Goal: Find specific fact: Find specific fact

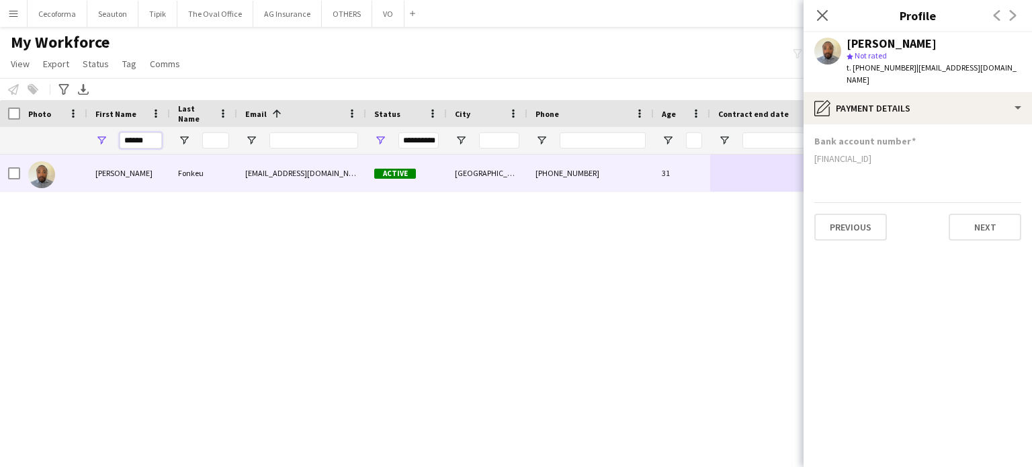
click at [152, 141] on input "******" at bounding box center [141, 140] width 42 height 16
type input "*"
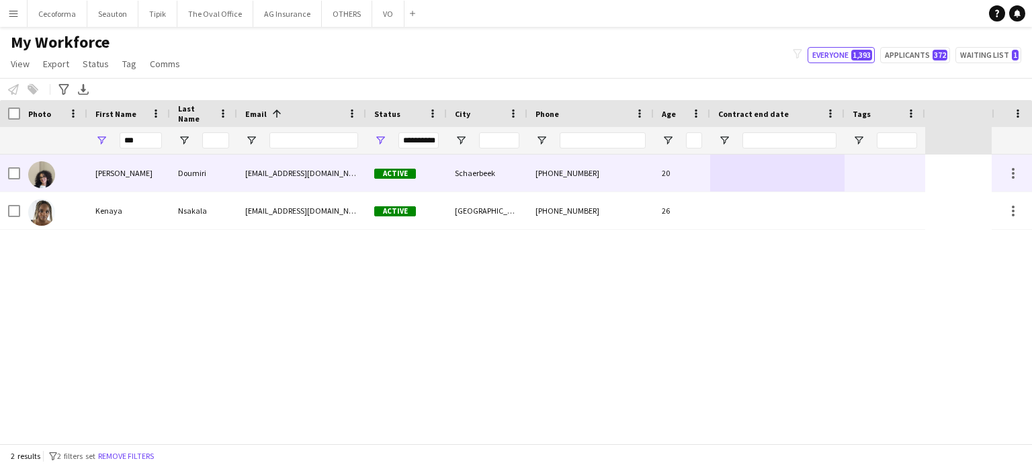
click at [892, 180] on div at bounding box center [884, 172] width 81 height 37
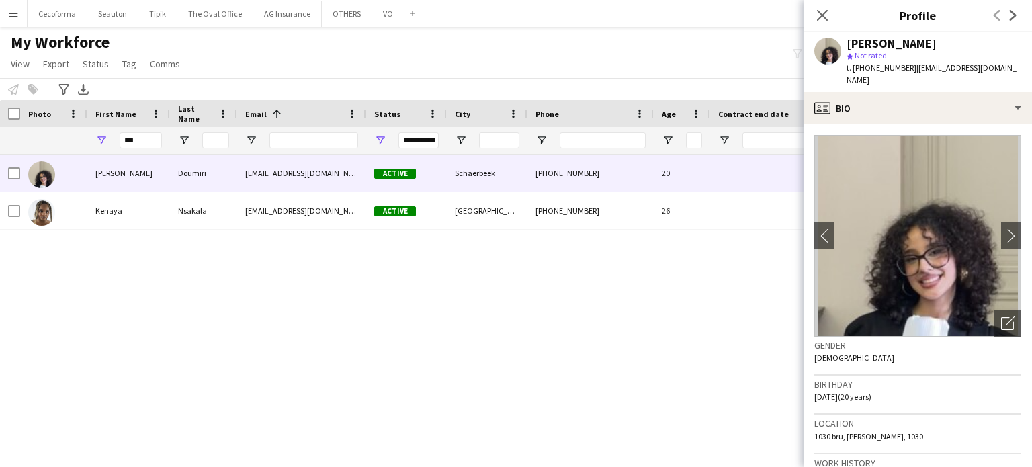
scroll to position [67, 0]
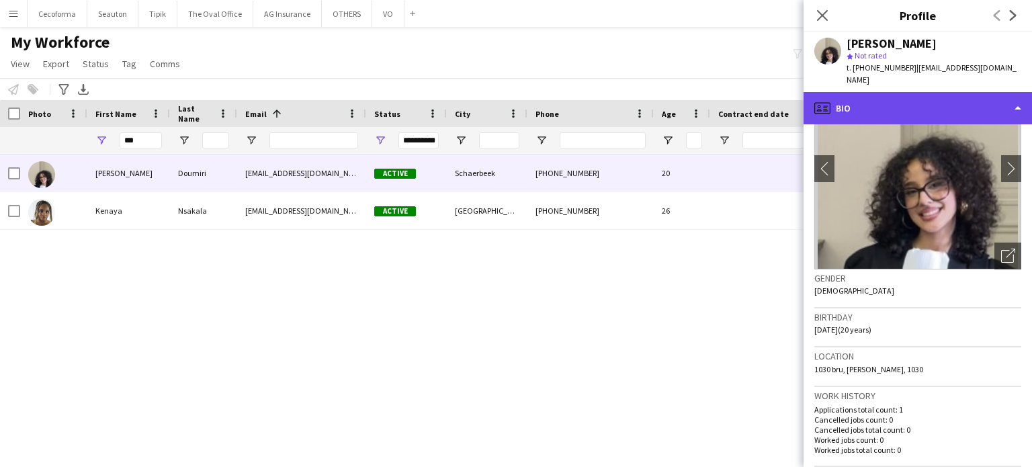
click at [1013, 98] on div "profile Bio" at bounding box center [917, 108] width 228 height 32
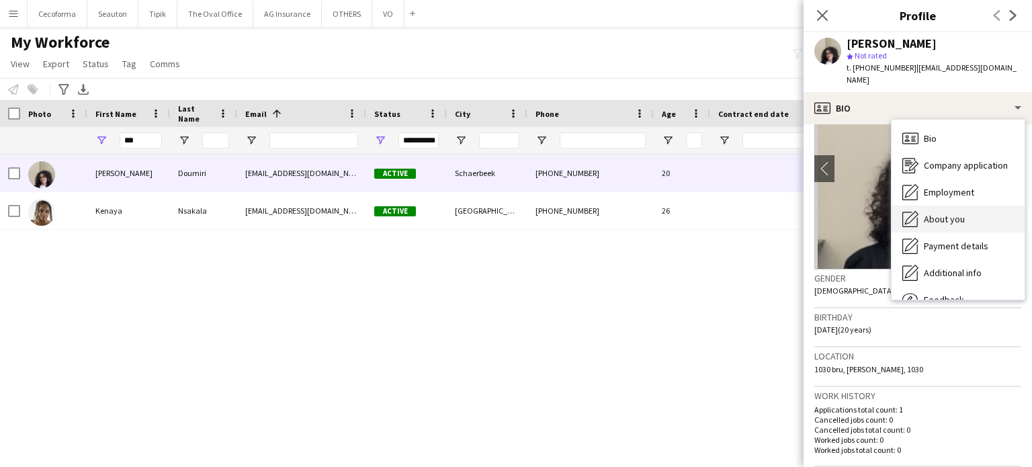
click at [954, 213] on span "About you" at bounding box center [943, 219] width 41 height 12
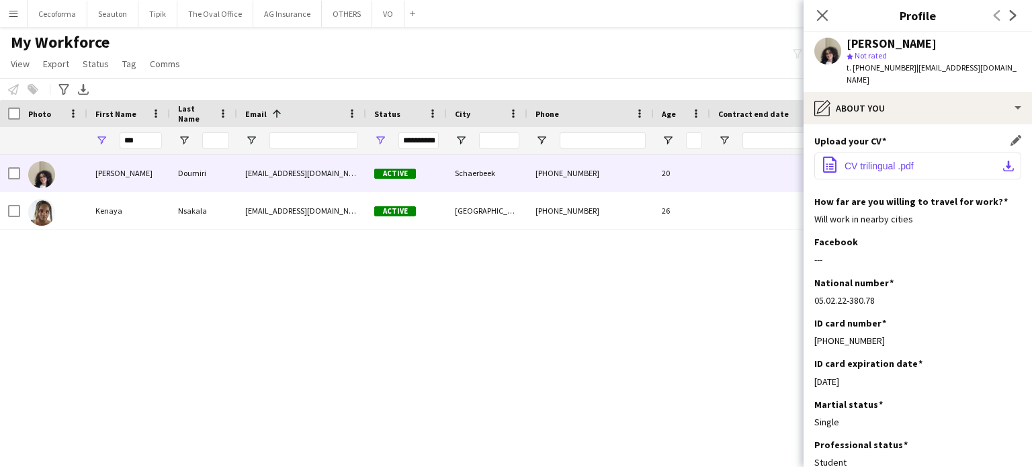
click at [876, 161] on span "CV trilingual .pdf" at bounding box center [878, 166] width 69 height 11
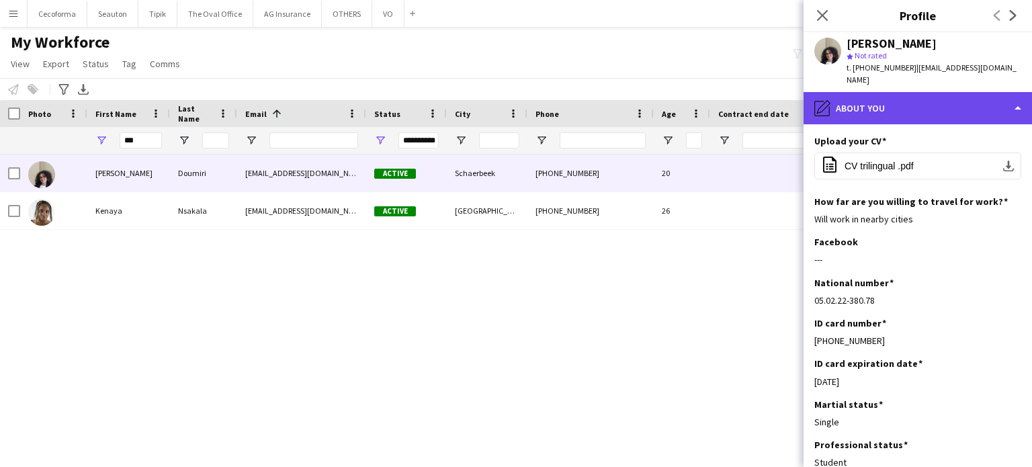
click at [1018, 96] on div "pencil4 About you" at bounding box center [917, 108] width 228 height 32
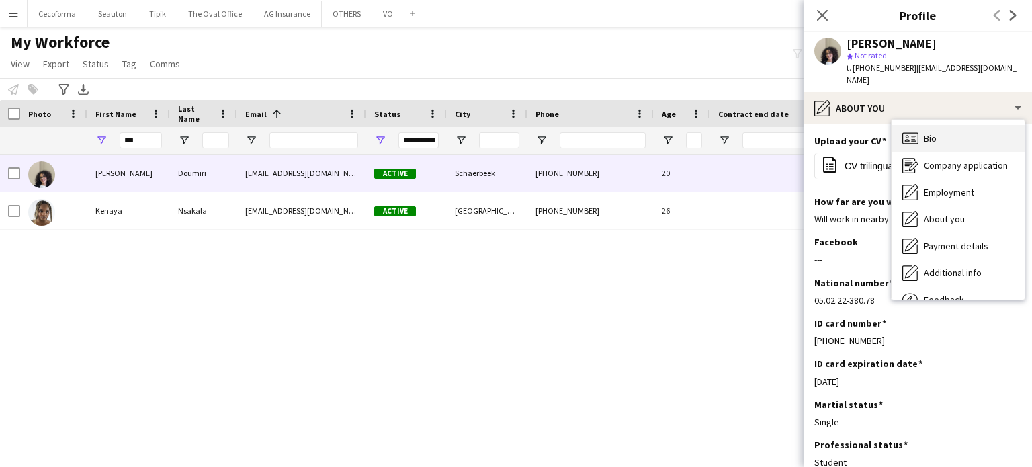
click at [938, 125] on div "Bio Bio" at bounding box center [957, 138] width 133 height 27
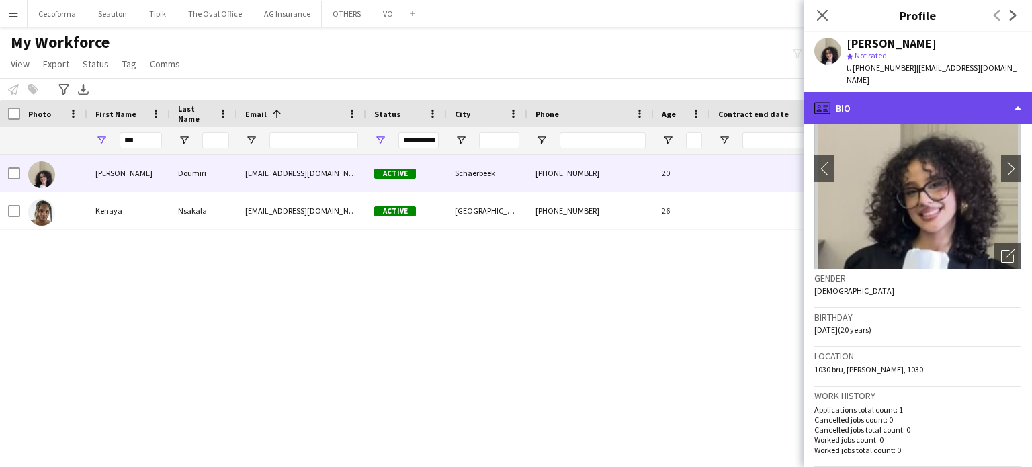
click at [1019, 97] on div "profile Bio" at bounding box center [917, 108] width 228 height 32
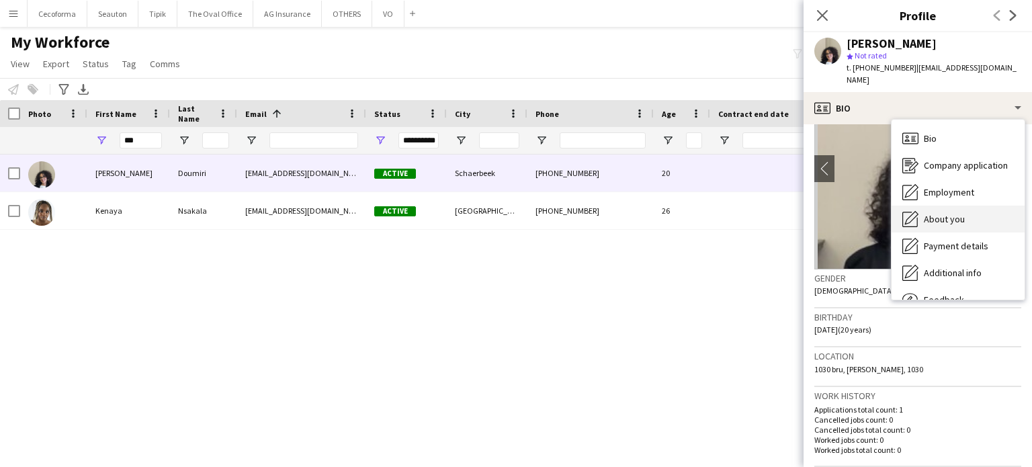
click at [946, 213] on span "About you" at bounding box center [943, 219] width 41 height 12
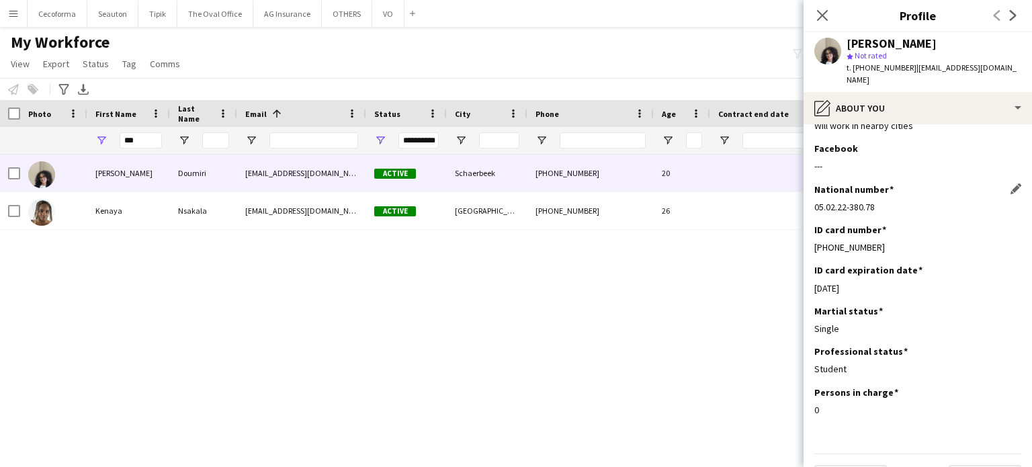
scroll to position [116, 0]
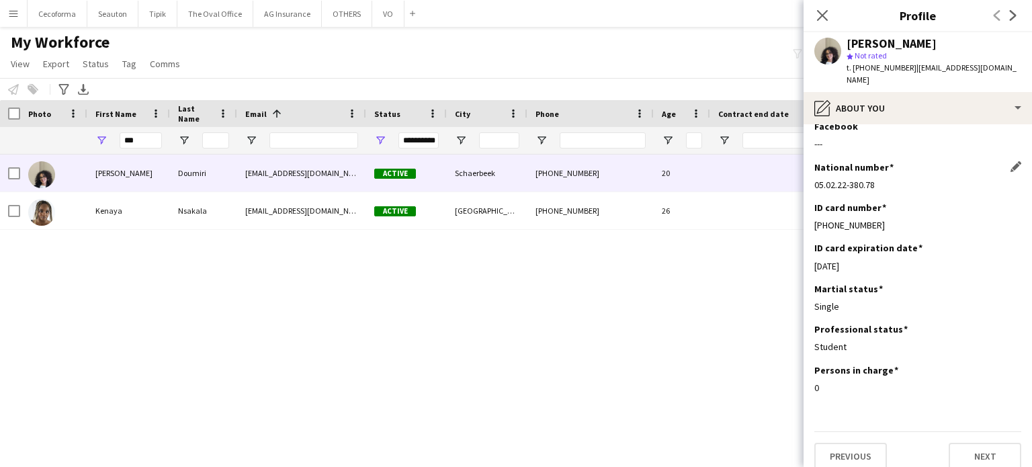
drag, startPoint x: 815, startPoint y: 171, endPoint x: 907, endPoint y: 171, distance: 91.3
click at [907, 179] on div "05.02.22-380.78" at bounding box center [917, 185] width 207 height 12
copy div "05.02.22-380.78"
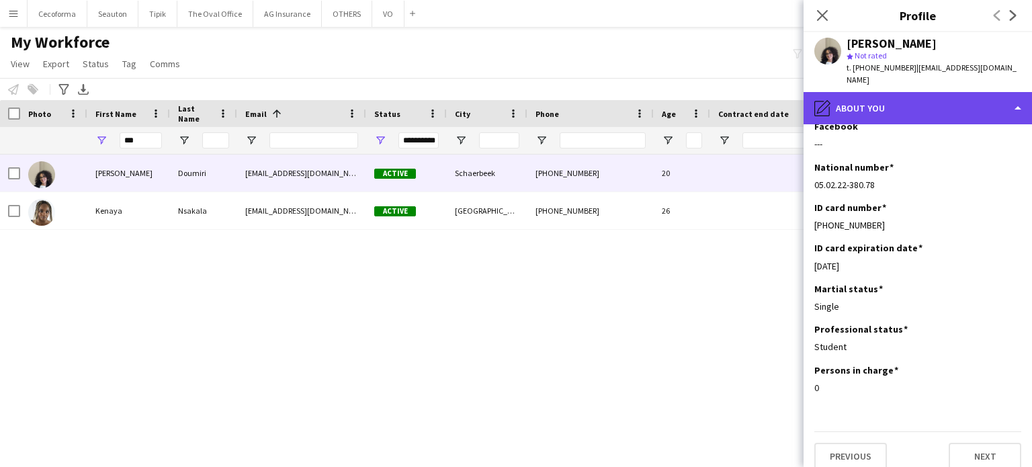
click at [1015, 92] on div "pencil4 About you" at bounding box center [917, 108] width 228 height 32
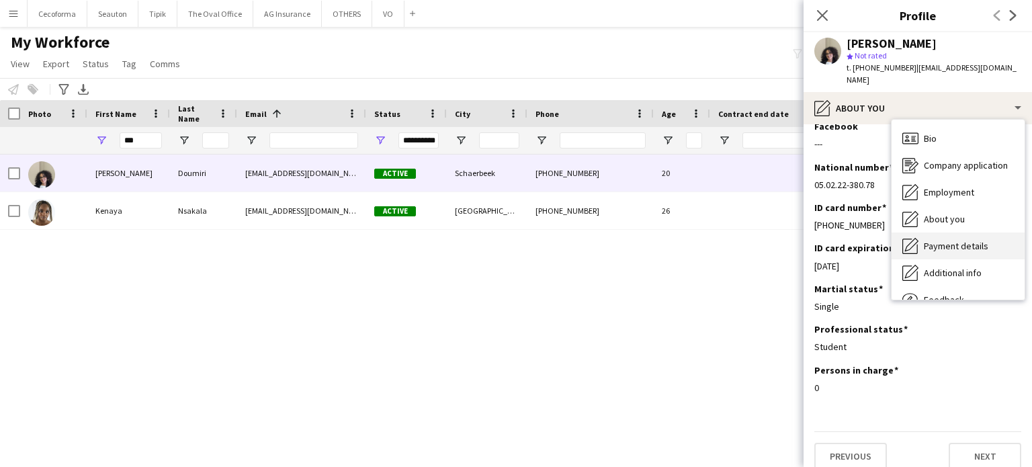
click at [946, 240] on span "Payment details" at bounding box center [955, 246] width 64 height 12
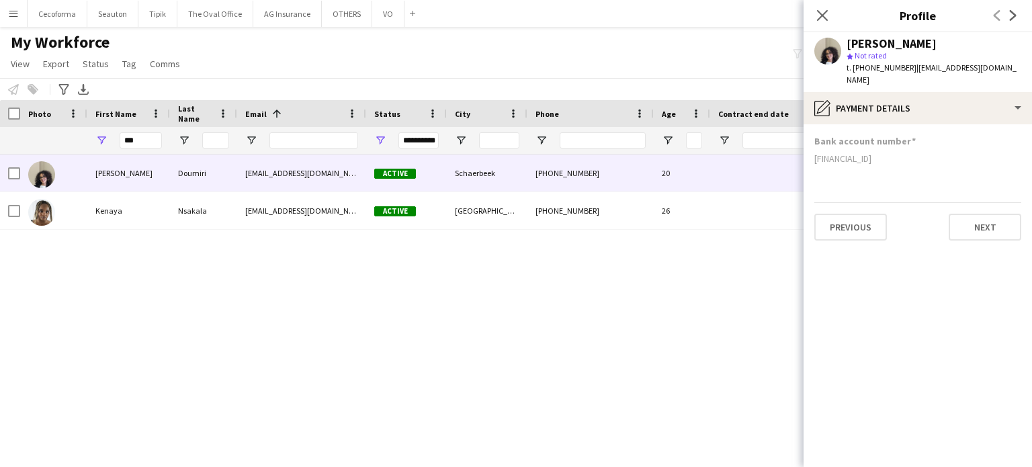
drag, startPoint x: 815, startPoint y: 147, endPoint x: 905, endPoint y: 152, distance: 90.8
click at [905, 152] on div "[FINANCIAL_ID]" at bounding box center [917, 158] width 207 height 12
copy div "[FINANCIAL_ID]"
click at [150, 142] on input "***" at bounding box center [141, 140] width 42 height 16
click at [145, 137] on input "***" at bounding box center [141, 140] width 42 height 16
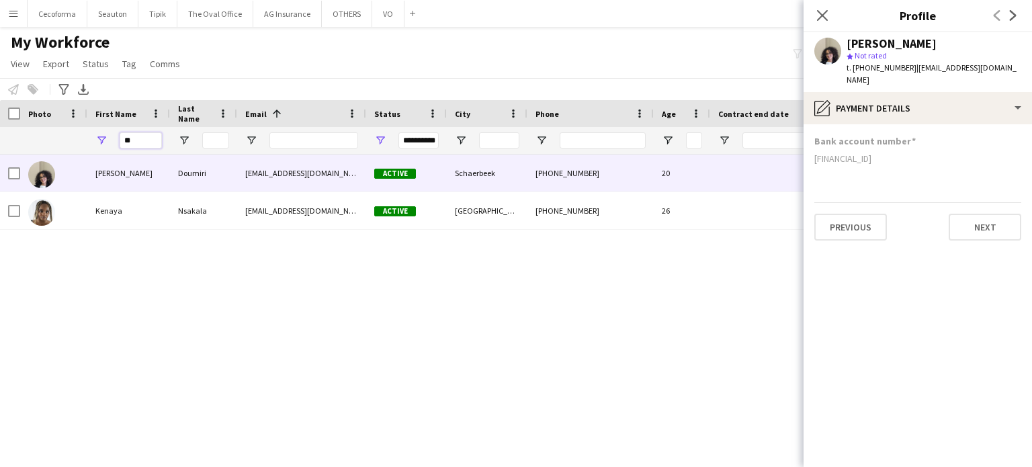
type input "*"
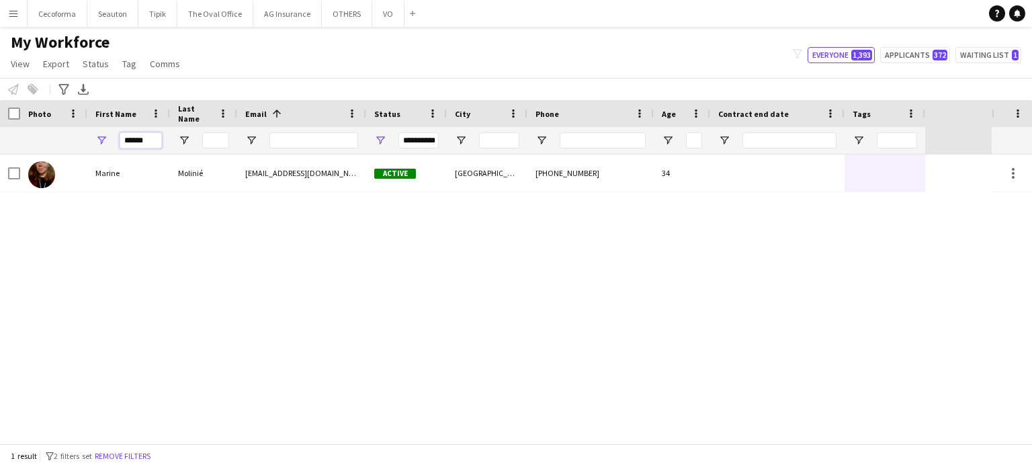
click at [160, 144] on input "******" at bounding box center [141, 140] width 42 height 16
type input "*"
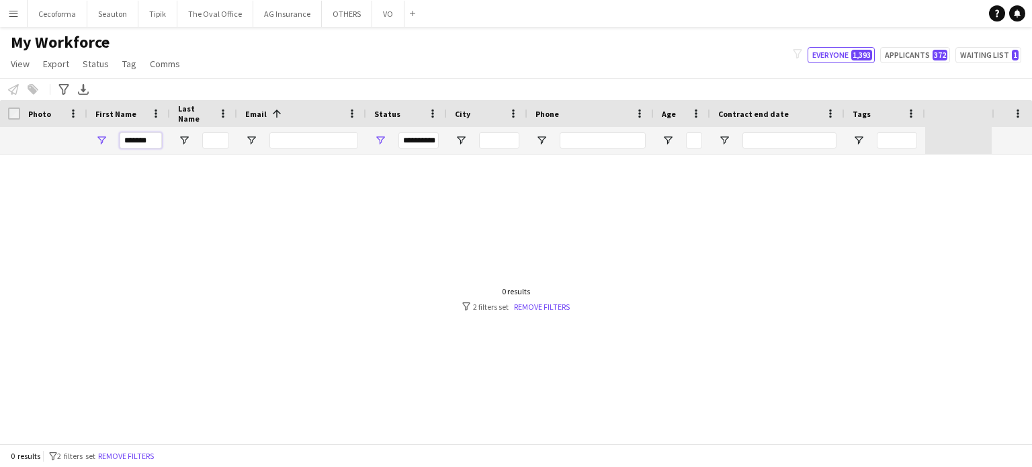
click at [152, 140] on input "*******" at bounding box center [141, 140] width 42 height 16
type input "*"
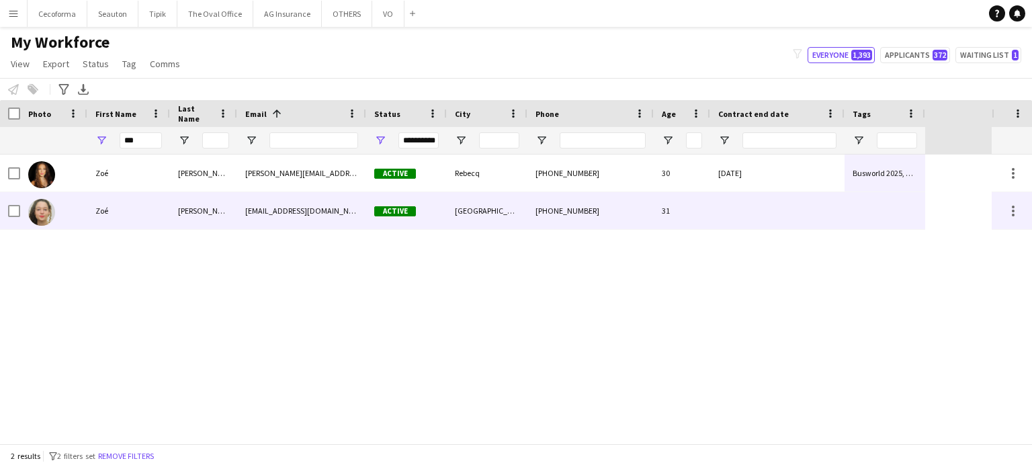
click at [848, 218] on div at bounding box center [884, 210] width 81 height 37
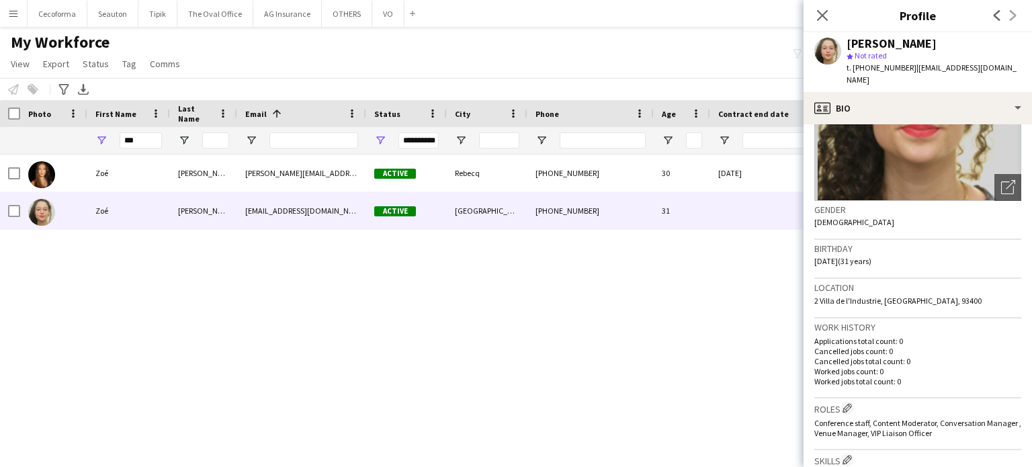
scroll to position [134, 0]
drag, startPoint x: 815, startPoint y: 288, endPoint x: 990, endPoint y: 290, distance: 174.6
click at [990, 290] on div "Location [STREET_ADDRESS]" at bounding box center [917, 299] width 207 height 39
click at [141, 139] on input "***" at bounding box center [141, 140] width 42 height 16
type input "*"
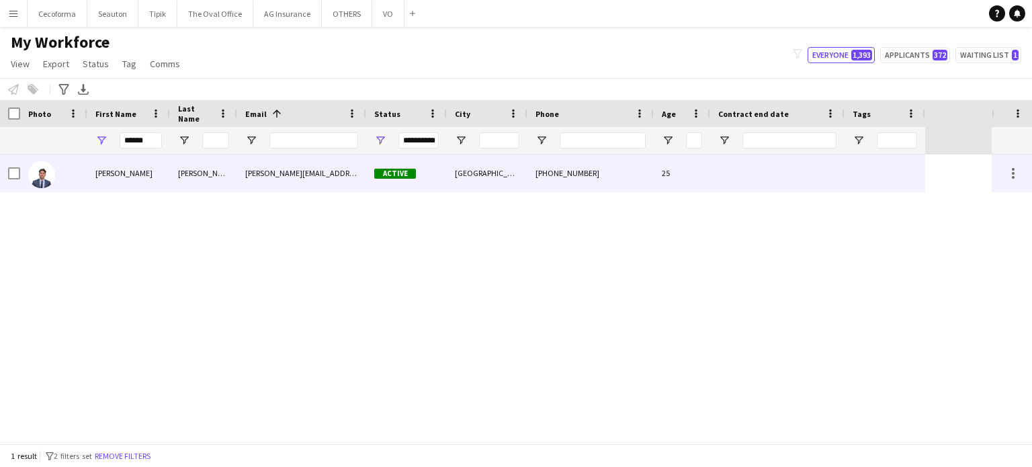
click at [809, 182] on div at bounding box center [777, 172] width 134 height 37
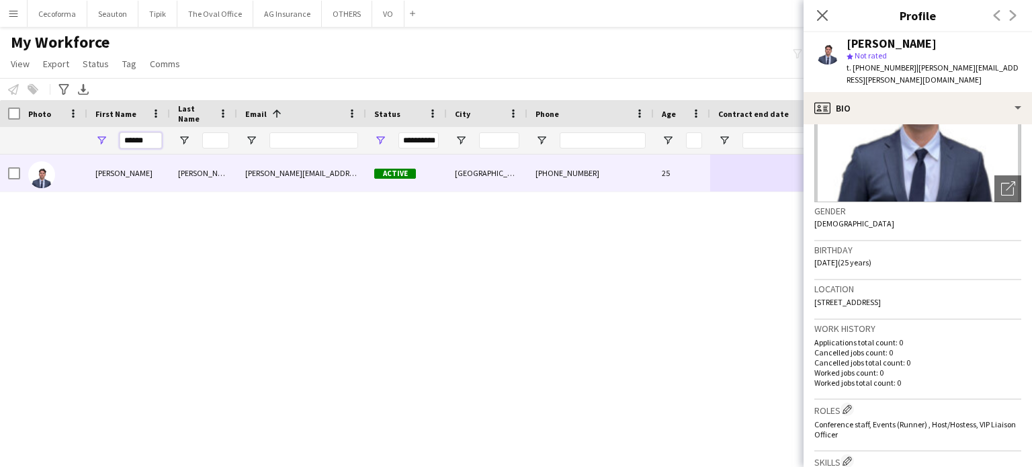
click at [149, 140] on input "******" at bounding box center [141, 140] width 42 height 16
type input "*"
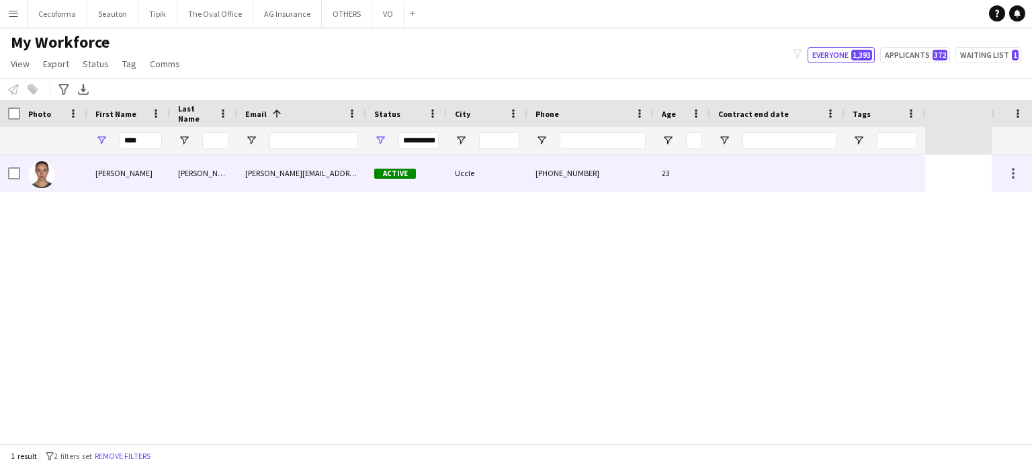
click at [868, 176] on div at bounding box center [884, 172] width 81 height 37
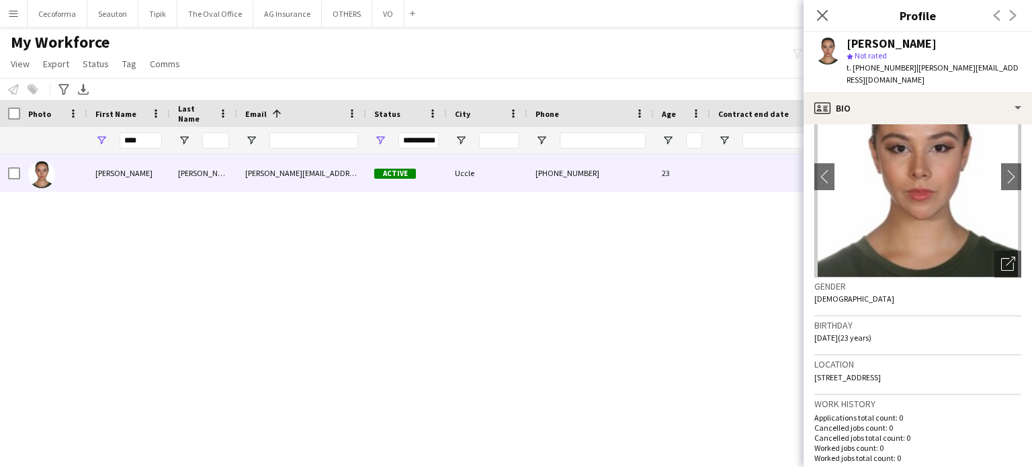
scroll to position [67, 0]
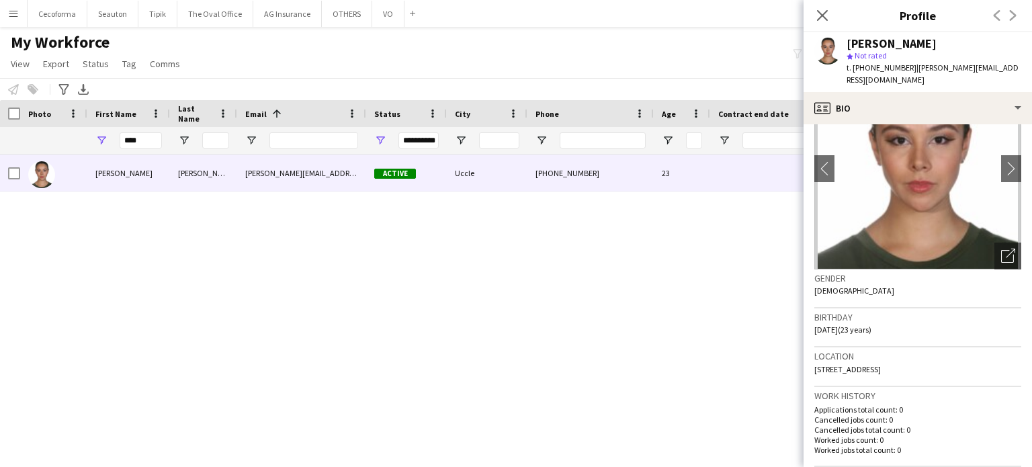
drag, startPoint x: 814, startPoint y: 369, endPoint x: 935, endPoint y: 370, distance: 120.9
click at [935, 370] on div "Location [STREET_ADDRESS]" at bounding box center [917, 366] width 207 height 39
copy span "[STREET_ADDRESS]"
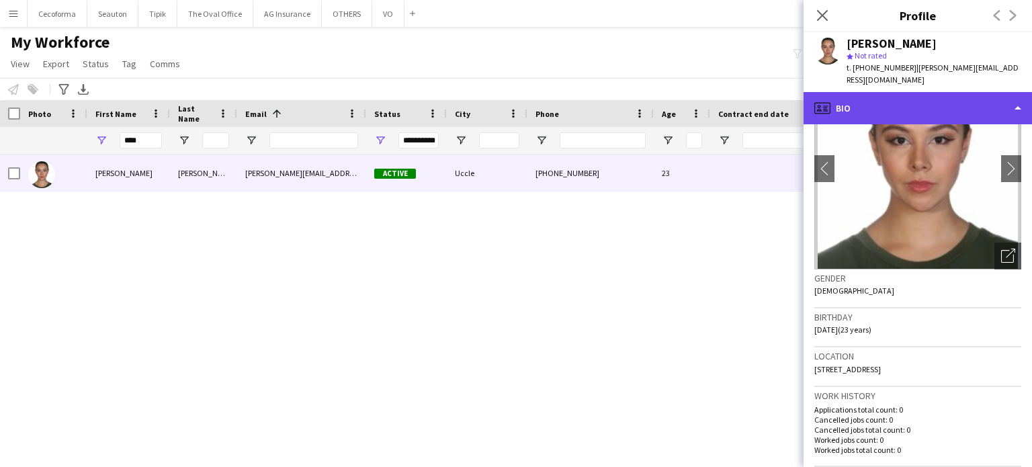
click at [1018, 107] on div "profile Bio" at bounding box center [917, 108] width 228 height 32
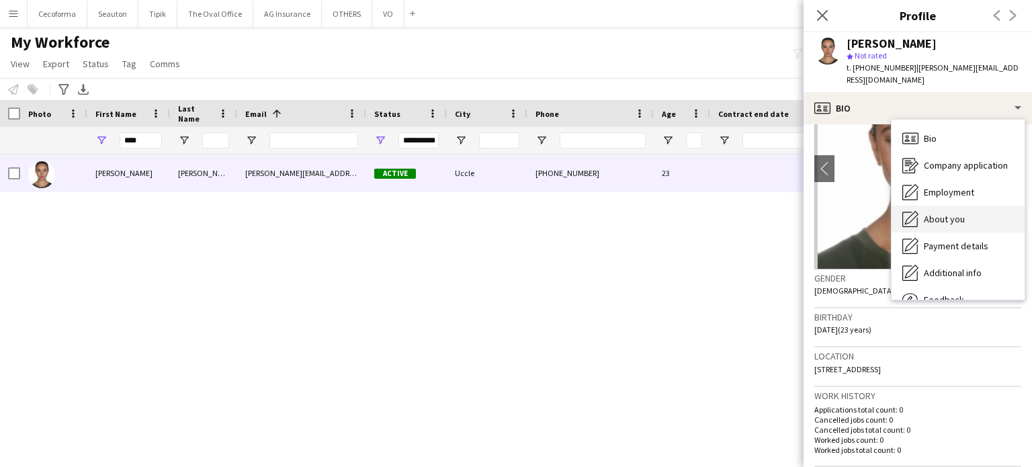
click at [943, 219] on span "About you" at bounding box center [943, 219] width 41 height 12
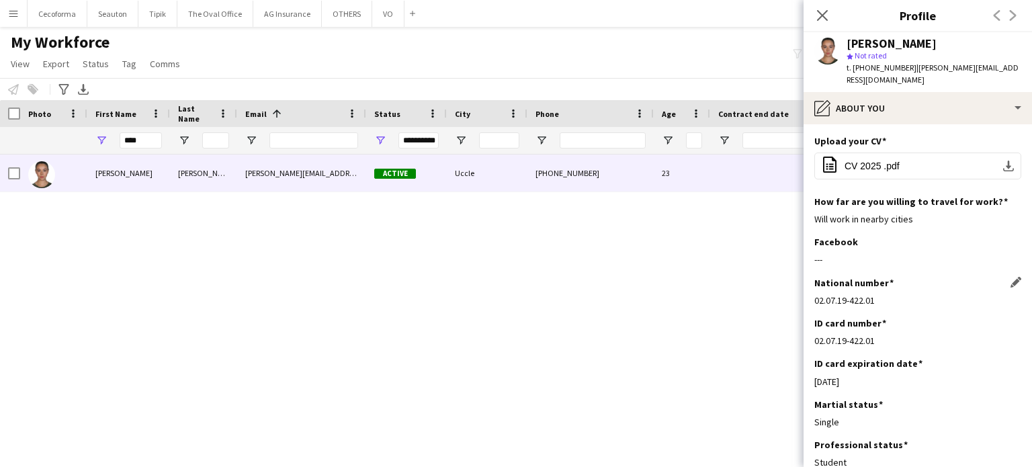
drag, startPoint x: 814, startPoint y: 302, endPoint x: 906, endPoint y: 301, distance: 92.0
click at [906, 301] on div "02.07.19-422.01" at bounding box center [917, 300] width 207 height 12
copy div "02.07.19-422.01"
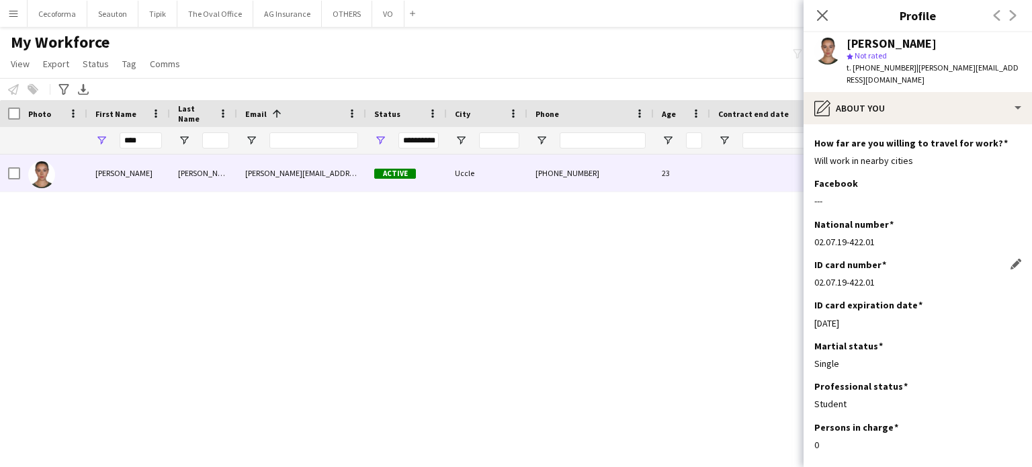
scroll to position [128, 0]
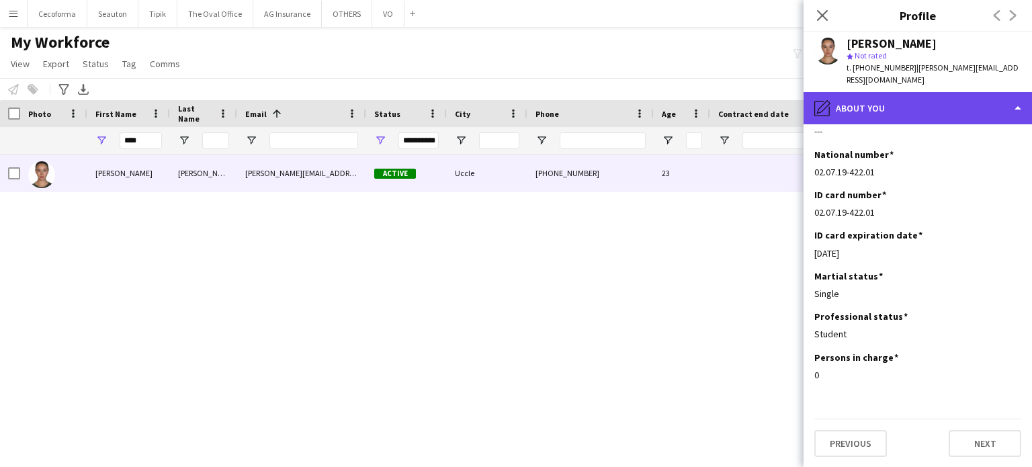
click at [1021, 110] on div "pencil4 About you" at bounding box center [917, 108] width 228 height 32
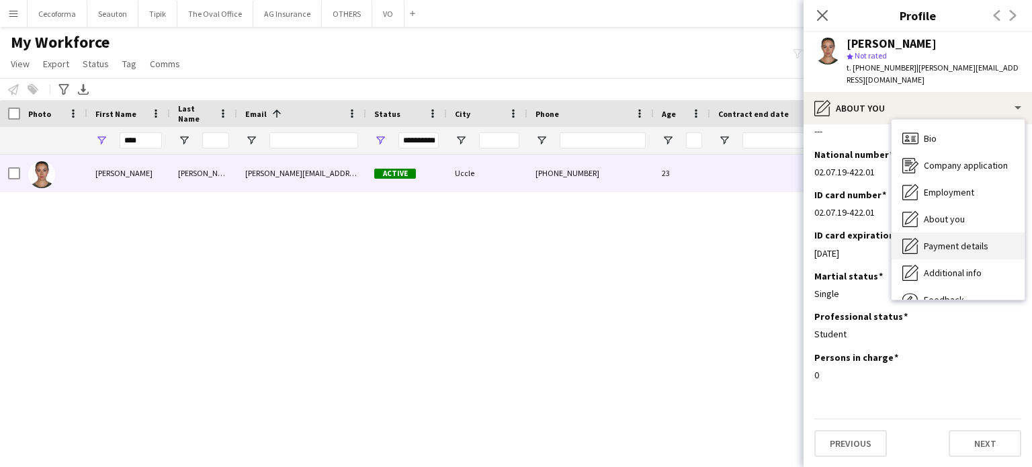
click at [938, 242] on span "Payment details" at bounding box center [955, 246] width 64 height 12
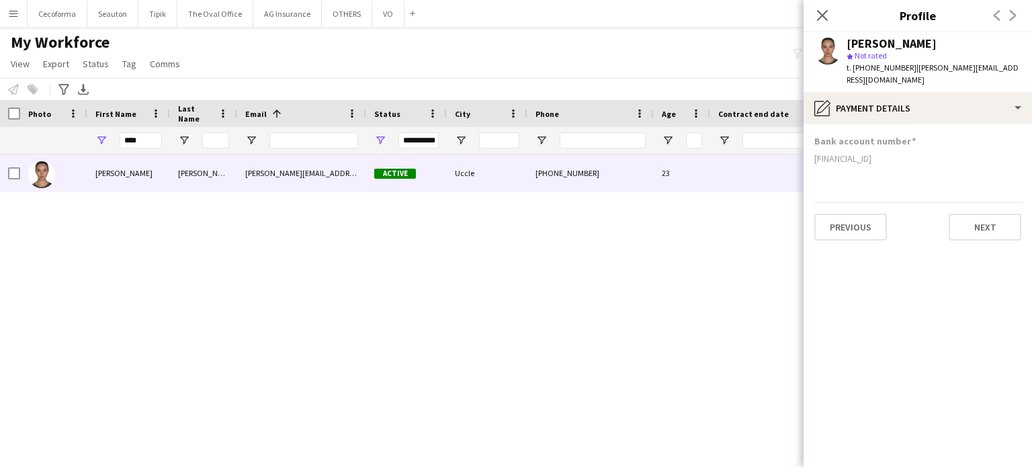
scroll to position [0, 0]
drag, startPoint x: 815, startPoint y: 161, endPoint x: 903, endPoint y: 160, distance: 88.0
click at [903, 160] on div "[FINANCIAL_ID]" at bounding box center [917, 158] width 207 height 12
copy div "[FINANCIAL_ID]"
click at [147, 140] on input "****" at bounding box center [141, 140] width 42 height 16
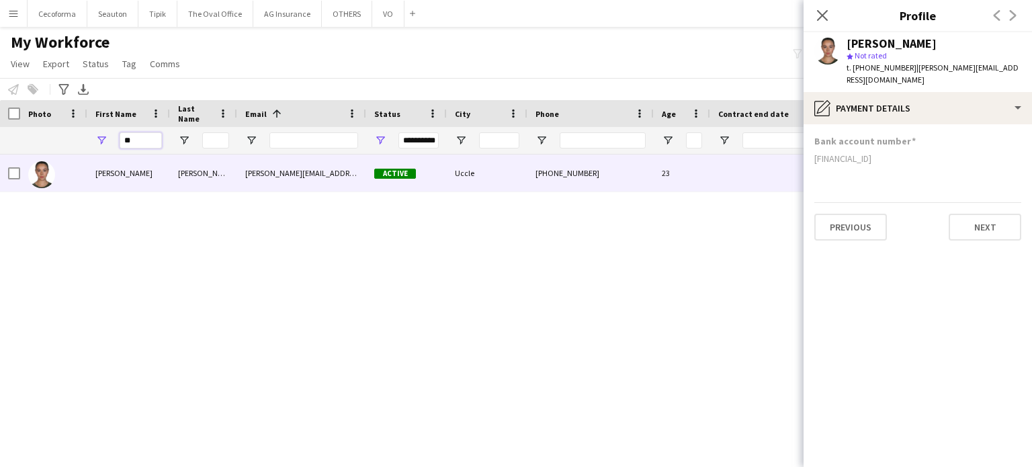
type input "*"
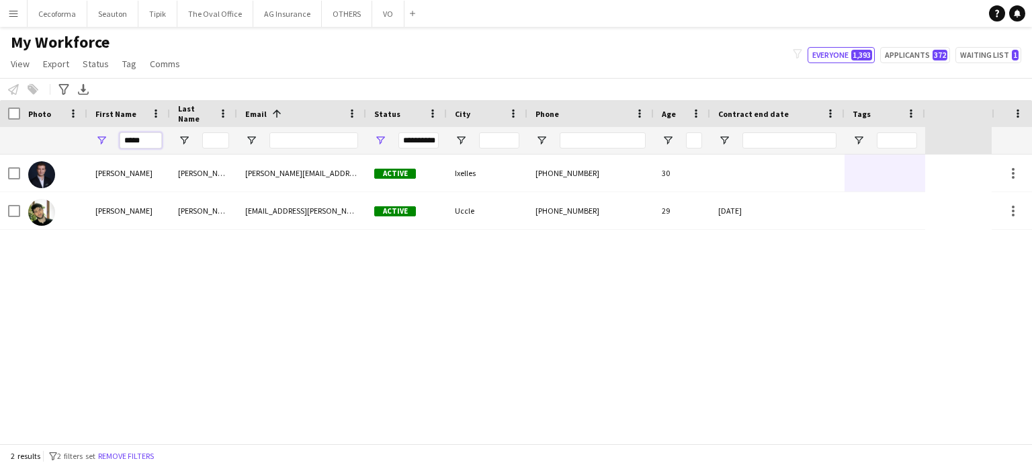
type input "*****"
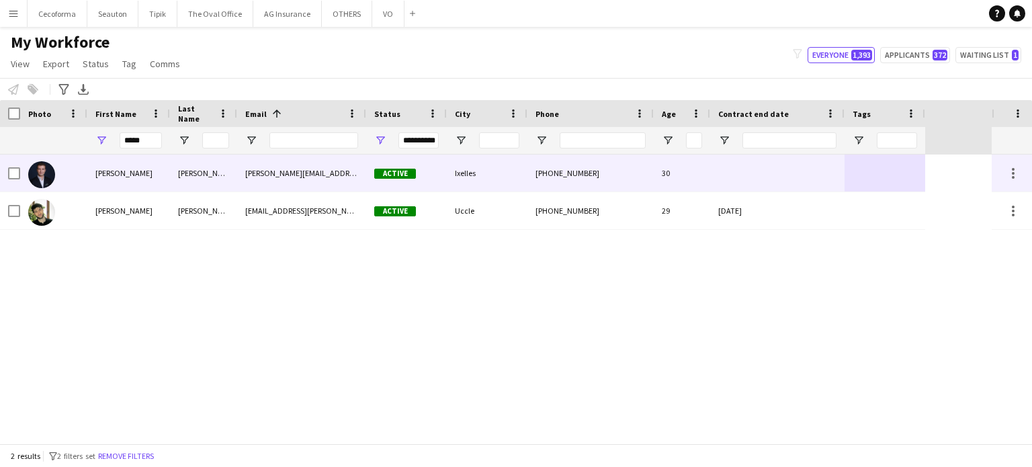
click at [887, 172] on div at bounding box center [884, 172] width 81 height 37
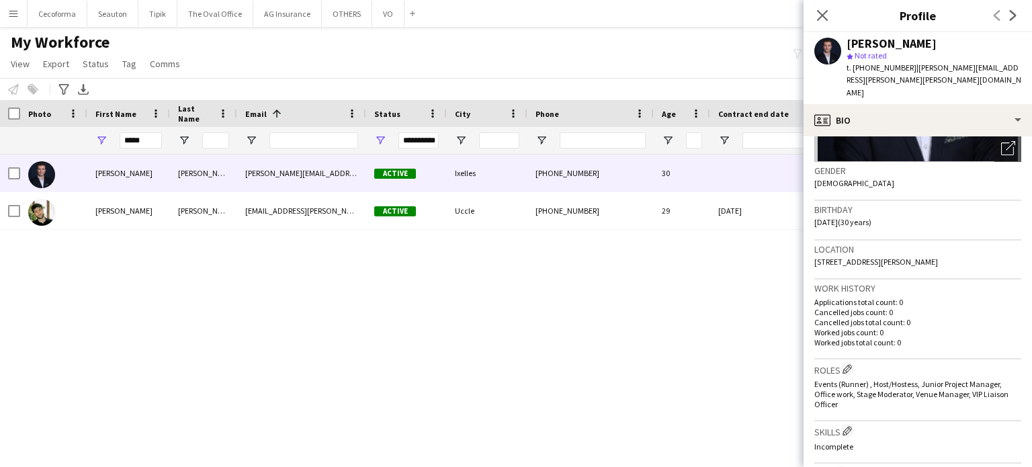
scroll to position [201, 0]
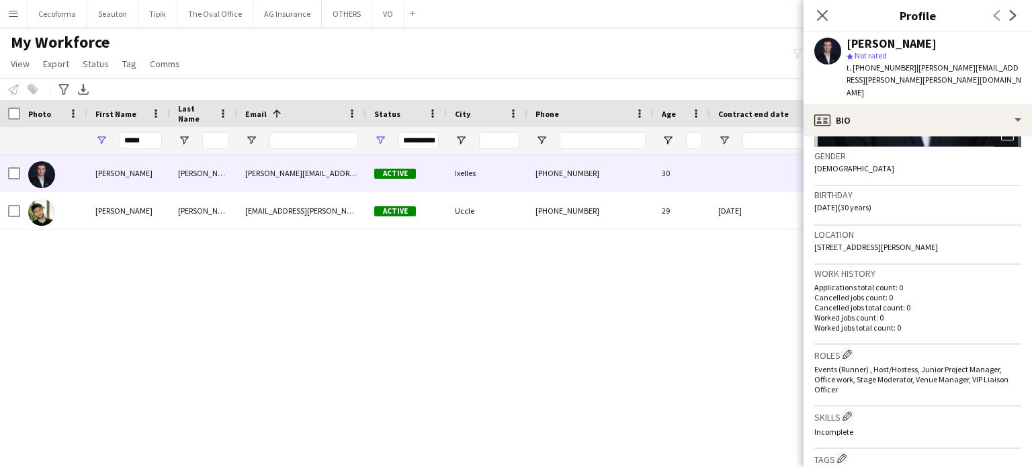
drag, startPoint x: 814, startPoint y: 235, endPoint x: 956, endPoint y: 236, distance: 142.4
click at [956, 236] on div "Location [STREET_ADDRESS][PERSON_NAME]" at bounding box center [917, 245] width 207 height 39
copy span "[STREET_ADDRESS][PERSON_NAME]"
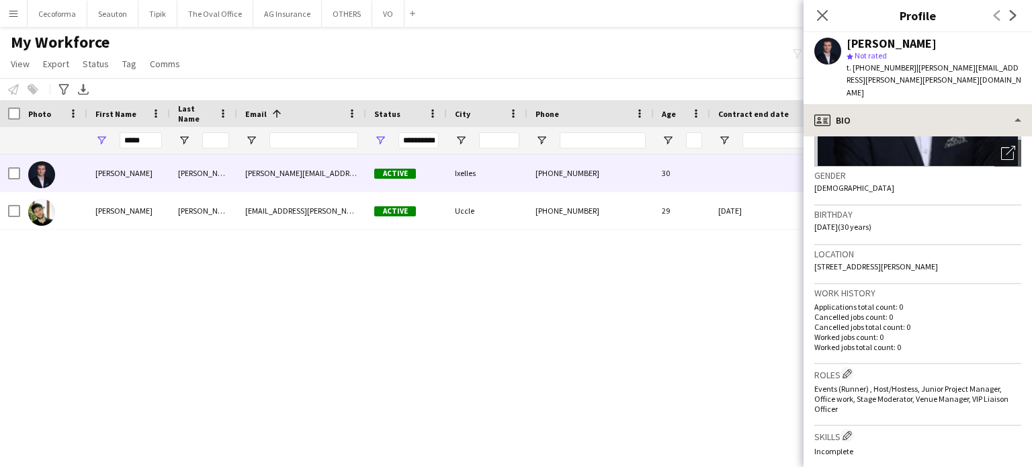
scroll to position [67, 0]
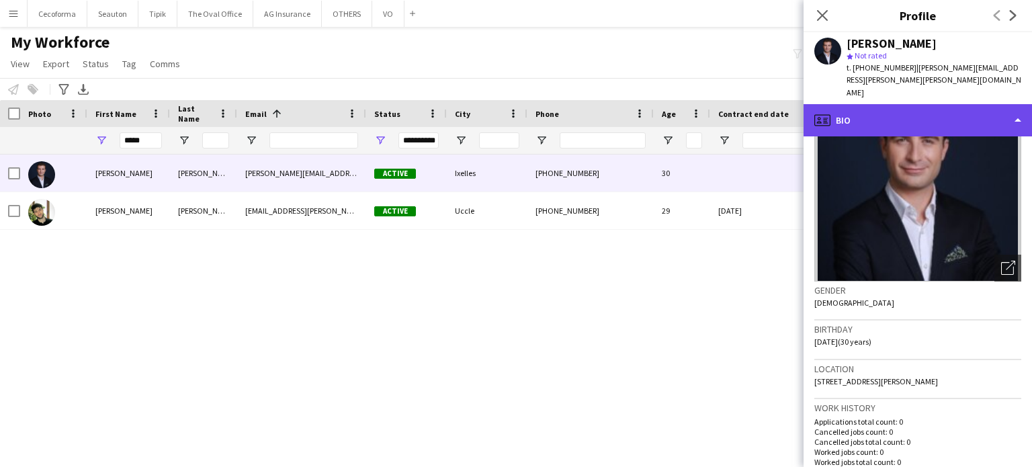
click at [1019, 107] on div "profile Bio" at bounding box center [917, 120] width 228 height 32
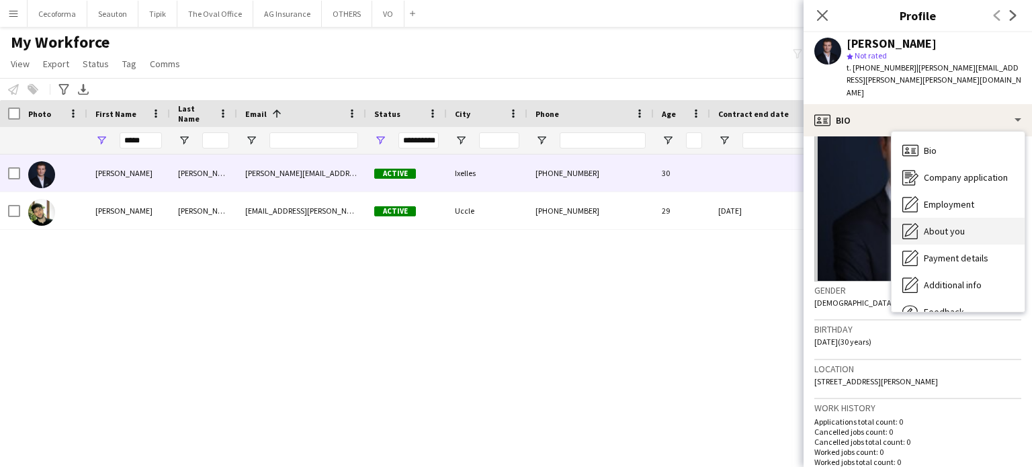
click at [941, 225] on span "About you" at bounding box center [943, 231] width 41 height 12
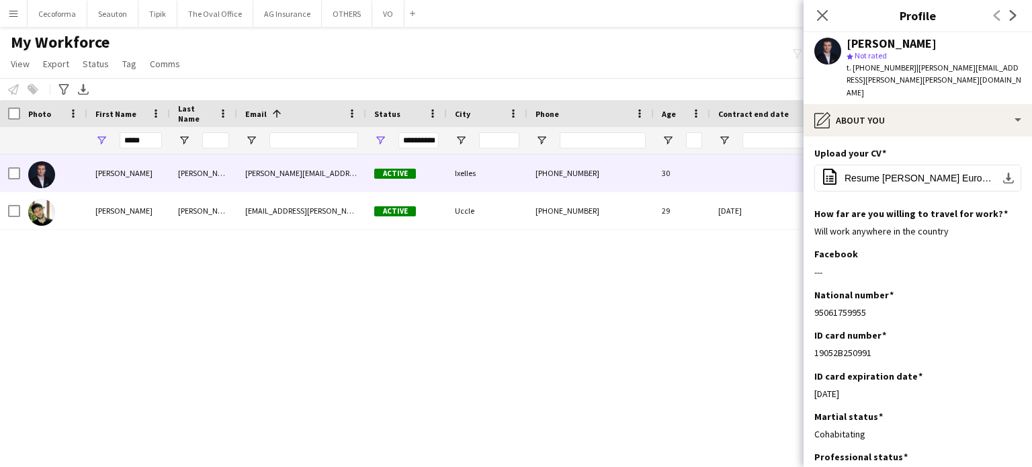
click at [813, 300] on app-section-data-types "Upload your CV Edit this field office-file-sheet Resume [PERSON_NAME] Europass.…" at bounding box center [917, 301] width 228 height 330
drag, startPoint x: 814, startPoint y: 300, endPoint x: 900, endPoint y: 298, distance: 86.0
click at [900, 306] on div "95061759955" at bounding box center [917, 312] width 207 height 12
copy div "95061759955"
